Goal: Task Accomplishment & Management: Use online tool/utility

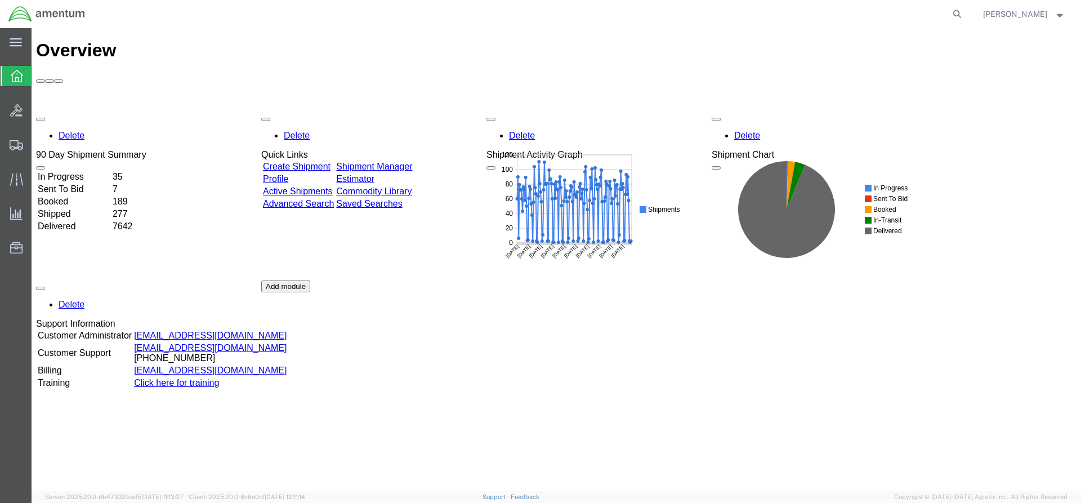
click at [412, 162] on link "Shipment Manager" at bounding box center [374, 167] width 76 height 10
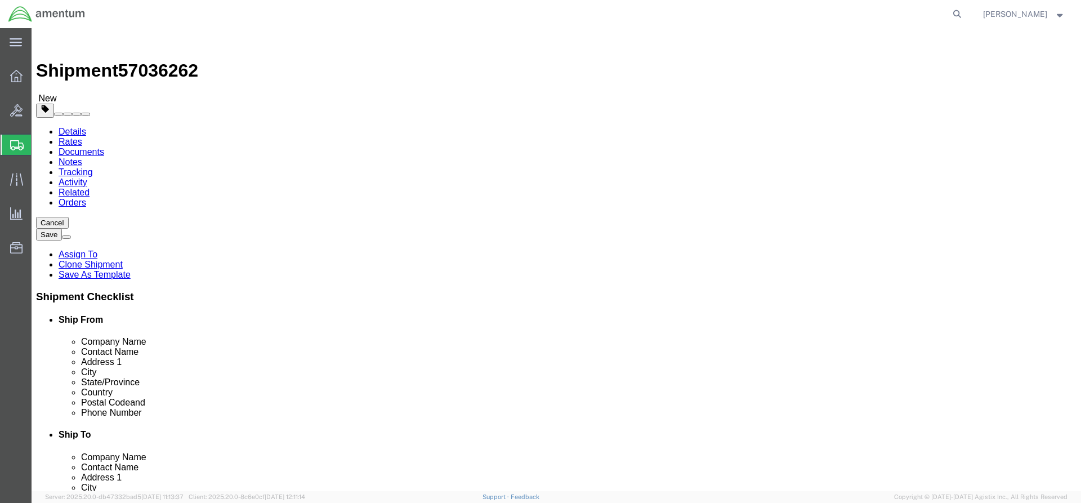
select select "42668"
select select "60371"
click icon
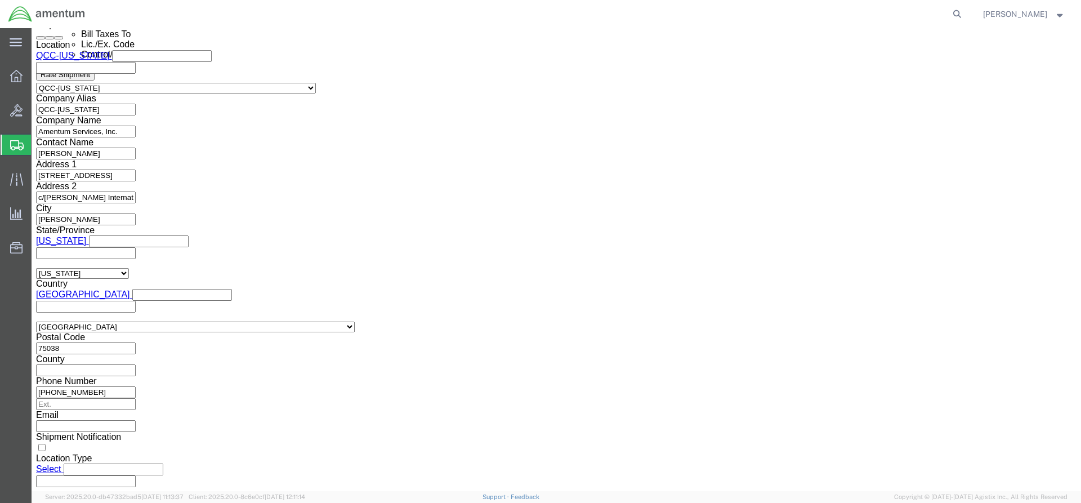
scroll to position [788, 0]
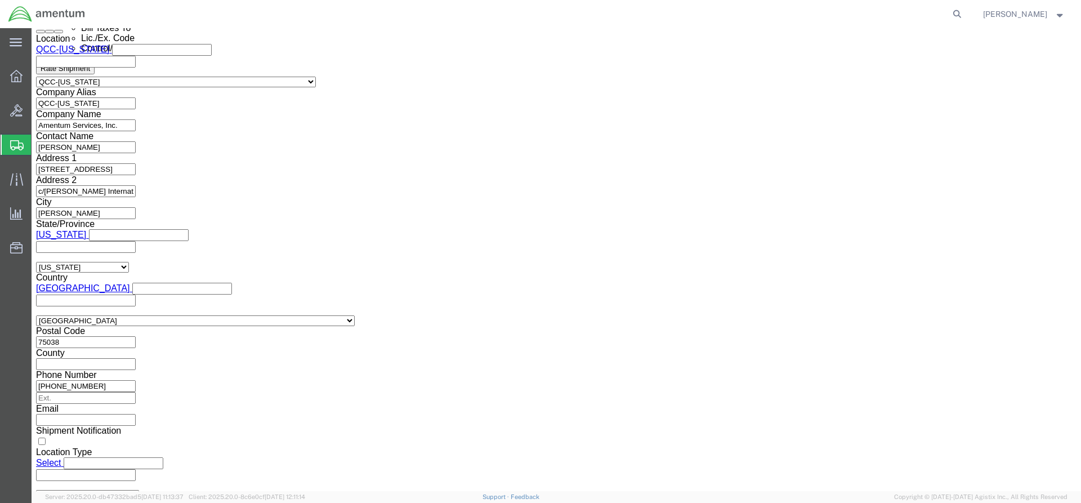
click select "Select AES-Direct EEI Carrier File EEI EEI Exempt"
select select "AESD"
click select "Select AES-Direct EEI Carrier File EEI EEI Exempt"
click button "Rate Shipment"
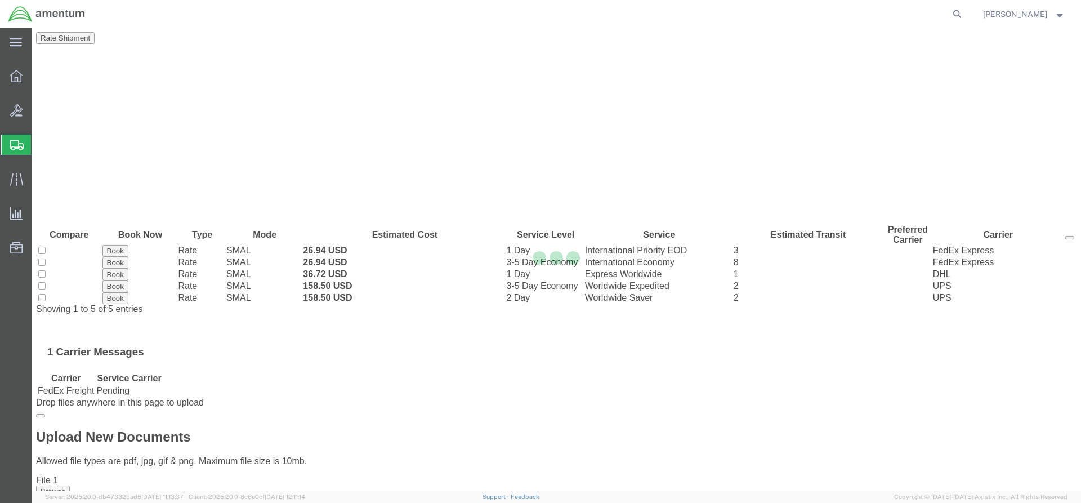
scroll to position [0, 0]
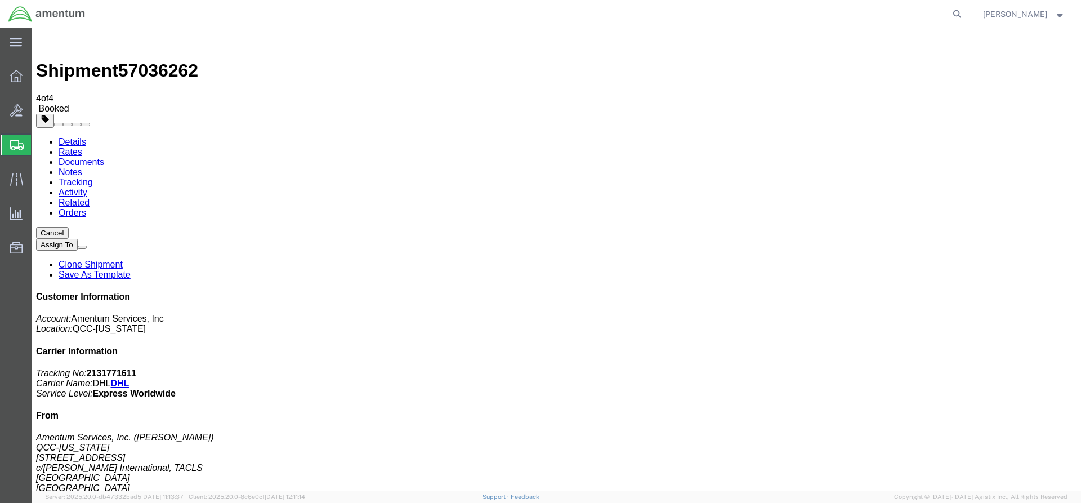
drag, startPoint x: 39, startPoint y: 244, endPoint x: 470, endPoint y: 220, distance: 431.9
click at [16, 74] on icon at bounding box center [16, 76] width 12 height 12
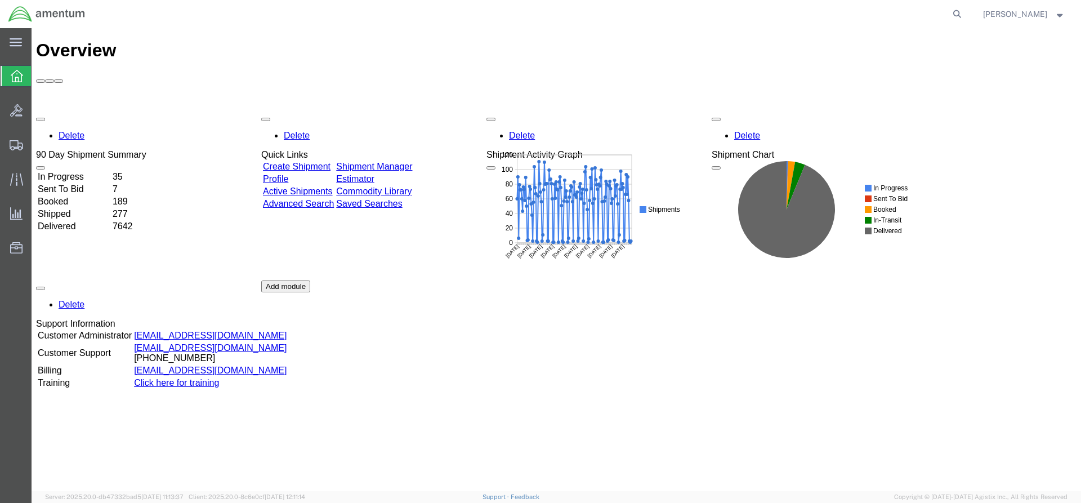
click at [405, 162] on link "Shipment Manager" at bounding box center [374, 167] width 76 height 10
